Goal: Find specific page/section: Find specific page/section

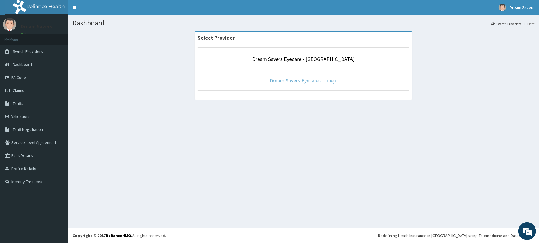
click at [323, 83] on link "Dream Savers Eyecare - Ilupeju" at bounding box center [304, 80] width 68 height 7
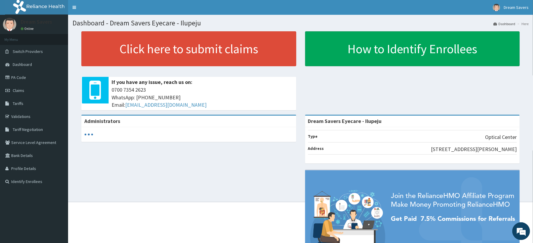
click at [27, 80] on link "PA Code" at bounding box center [34, 77] width 68 height 13
